Goal: Transaction & Acquisition: Subscribe to service/newsletter

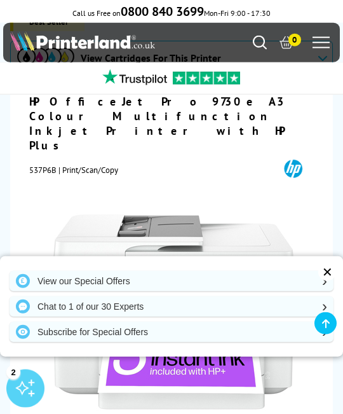
scroll to position [111, 0]
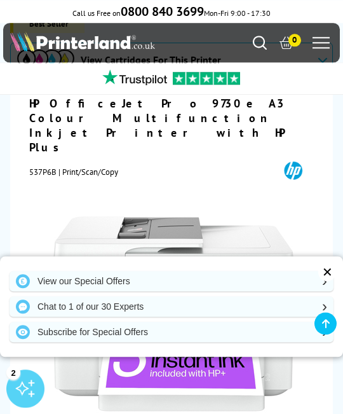
click at [332, 281] on div "✕" at bounding box center [327, 272] width 18 height 18
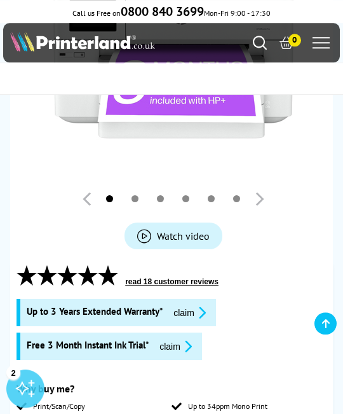
scroll to position [384, 0]
click at [177, 229] on span "Watch video" at bounding box center [183, 235] width 53 height 13
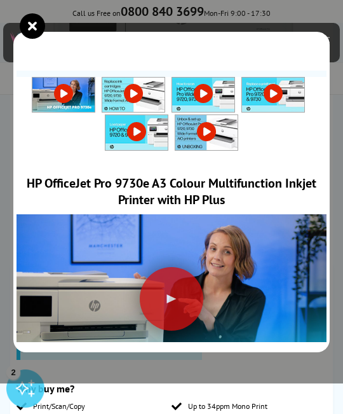
click at [177, 313] on div at bounding box center [172, 299] width 64 height 64
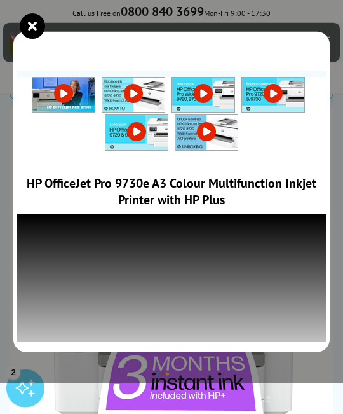
scroll to position [0, 0]
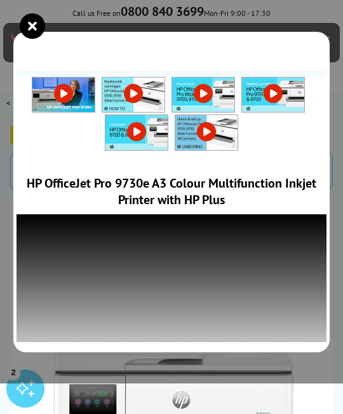
click at [36, 27] on icon "close modal" at bounding box center [32, 25] width 25 height 25
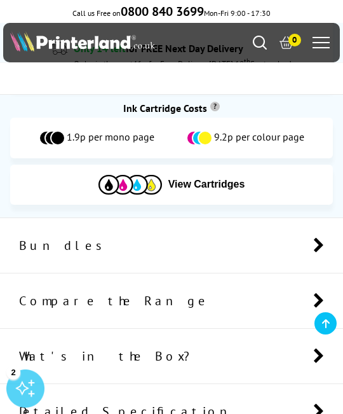
scroll to position [953, 0]
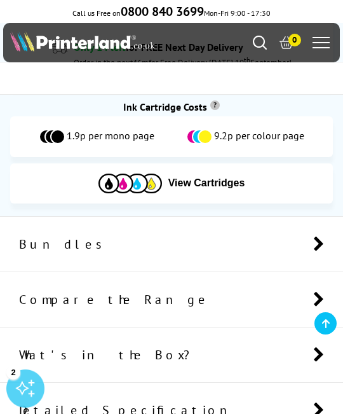
click at [104, 291] on span "Compare the Range" at bounding box center [114, 299] width 190 height 17
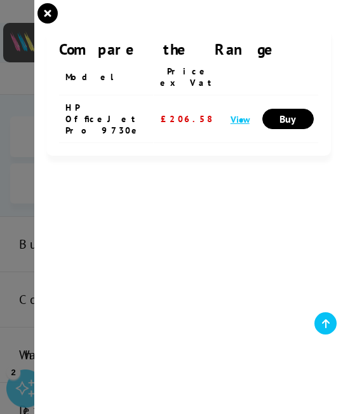
click at [330, 334] on link at bounding box center [325, 323] width 22 height 22
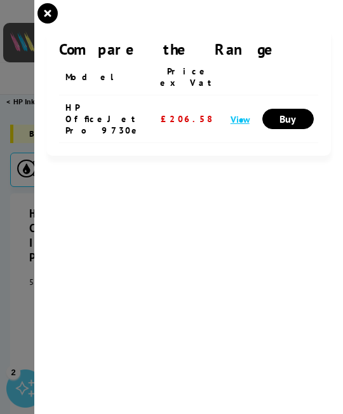
click at [53, 11] on icon "close modal" at bounding box center [47, 13] width 20 height 20
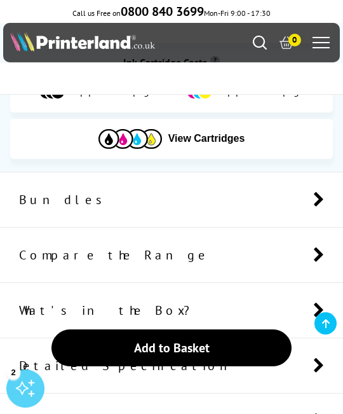
scroll to position [998, 0]
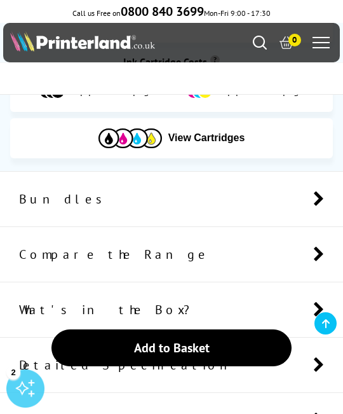
click at [46, 191] on span "Bundles" at bounding box center [63, 199] width 88 height 17
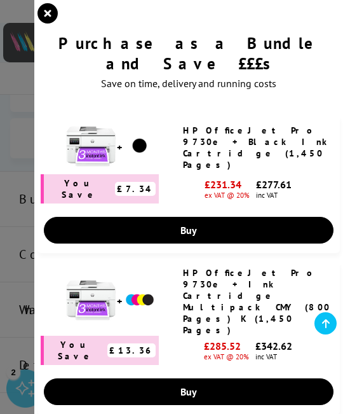
click at [342, 265] on div "Purchase as a Bundle and Save £££s Save on time, delivery and running costs You…" at bounding box center [188, 207] width 309 height 414
click at [330, 334] on link at bounding box center [325, 323] width 22 height 22
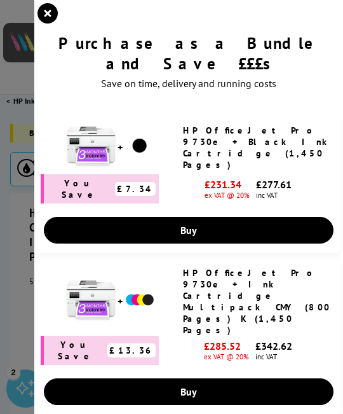
click at [52, 10] on icon "close modal" at bounding box center [47, 13] width 20 height 20
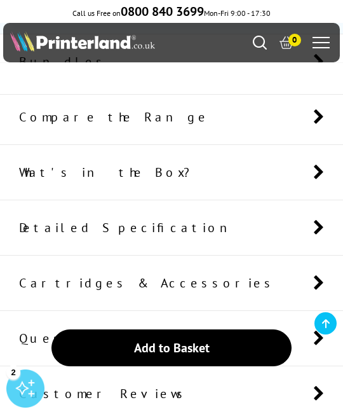
scroll to position [1136, 0]
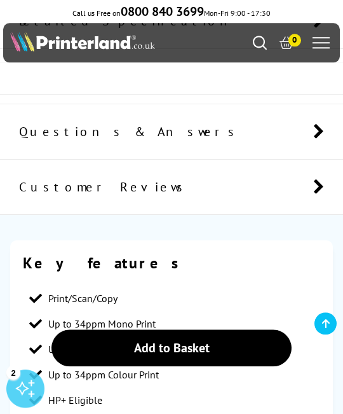
click at [125, 123] on span "Questions & Answers" at bounding box center [129, 131] width 220 height 17
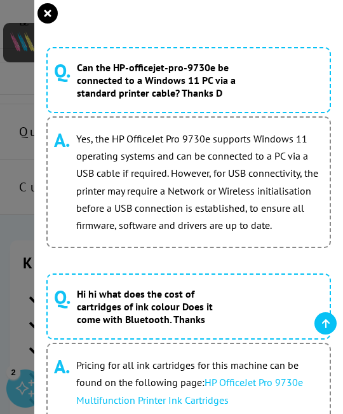
scroll to position [586, 0]
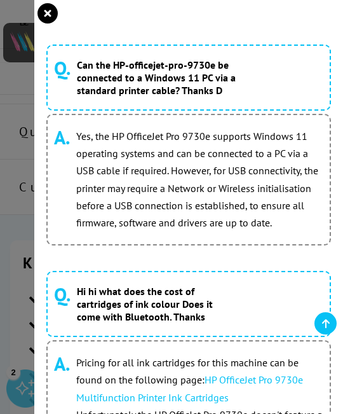
click at [342, 297] on div "Customer Questions & Answers Can't find the answer you're looking for? Our prin…" at bounding box center [188, 207] width 309 height 414
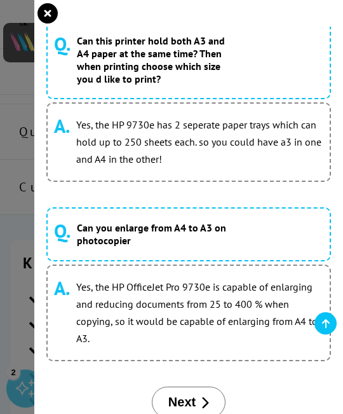
scroll to position [1506, 0]
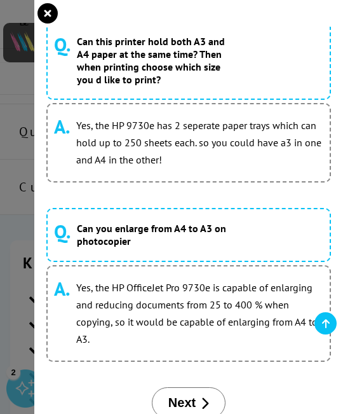
click at [194, 410] on span "Next" at bounding box center [181, 402] width 27 height 15
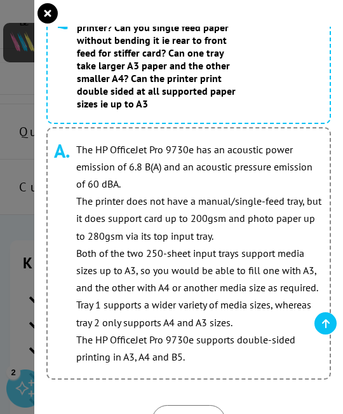
scroll to position [367, 0]
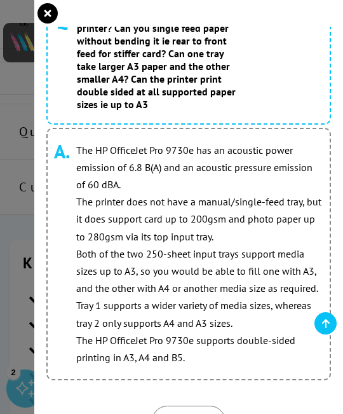
click at [55, 11] on icon "close modal" at bounding box center [47, 13] width 20 height 20
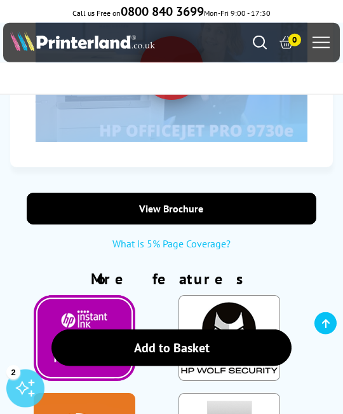
scroll to position [3141, 0]
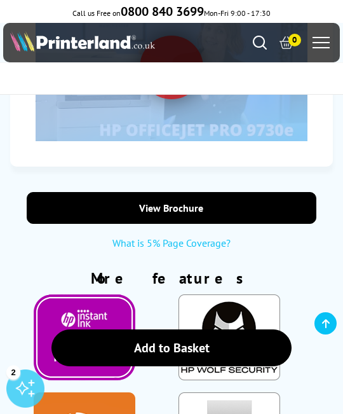
click at [176, 192] on link "View Brochure" at bounding box center [172, 208] width 290 height 32
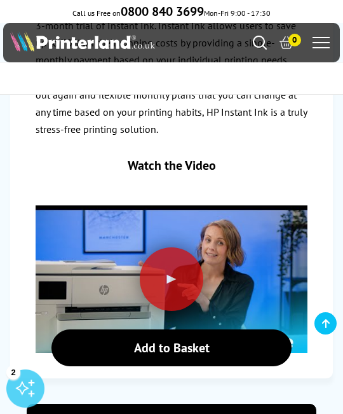
scroll to position [2903, 0]
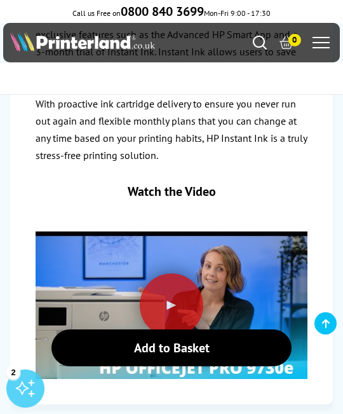
click at [177, 281] on div at bounding box center [172, 305] width 64 height 64
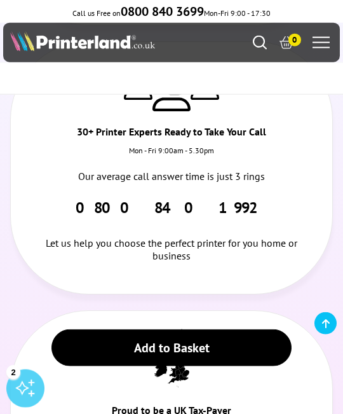
scroll to position [3944, 0]
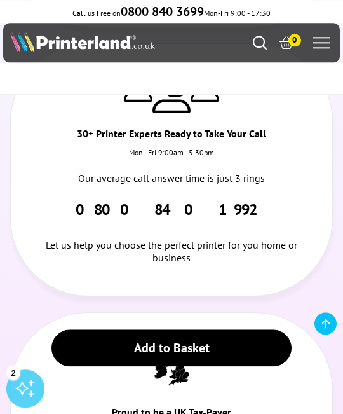
click at [307, 304] on ul "Over 30 Years of Trusted Service Established in [DATE] we have grown to be the …" at bounding box center [171, 177] width 323 height 696
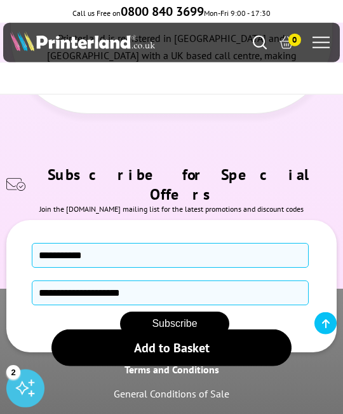
scroll to position [4341, 0]
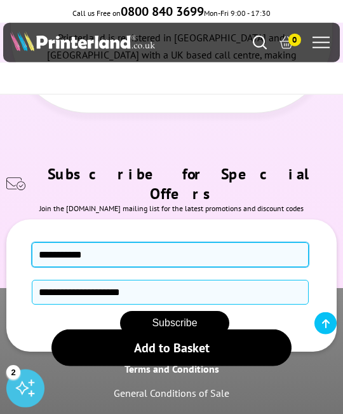
click at [105, 242] on input "text" at bounding box center [170, 254] width 277 height 25
type input "**********"
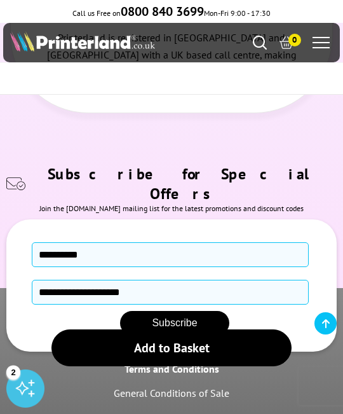
click at [47, 280] on input "email" at bounding box center [170, 292] width 277 height 25
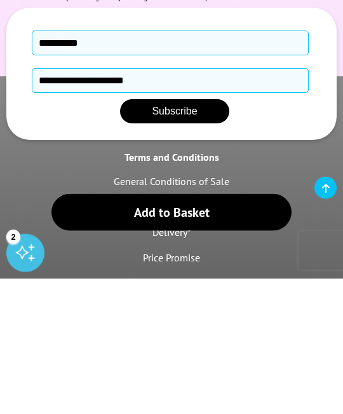
scroll to position [4418, 0]
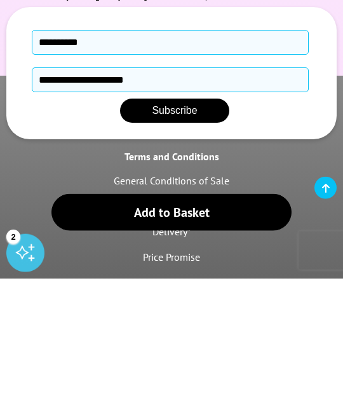
type input "**********"
click at [172, 240] on span "Subscribe" at bounding box center [174, 245] width 45 height 11
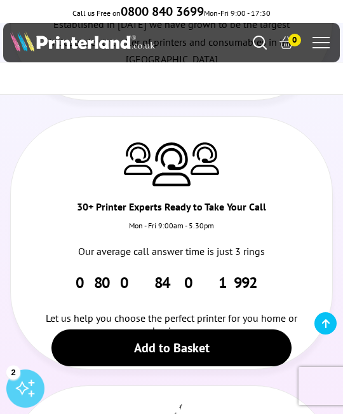
scroll to position [3872, 0]
